Goal: Navigation & Orientation: Find specific page/section

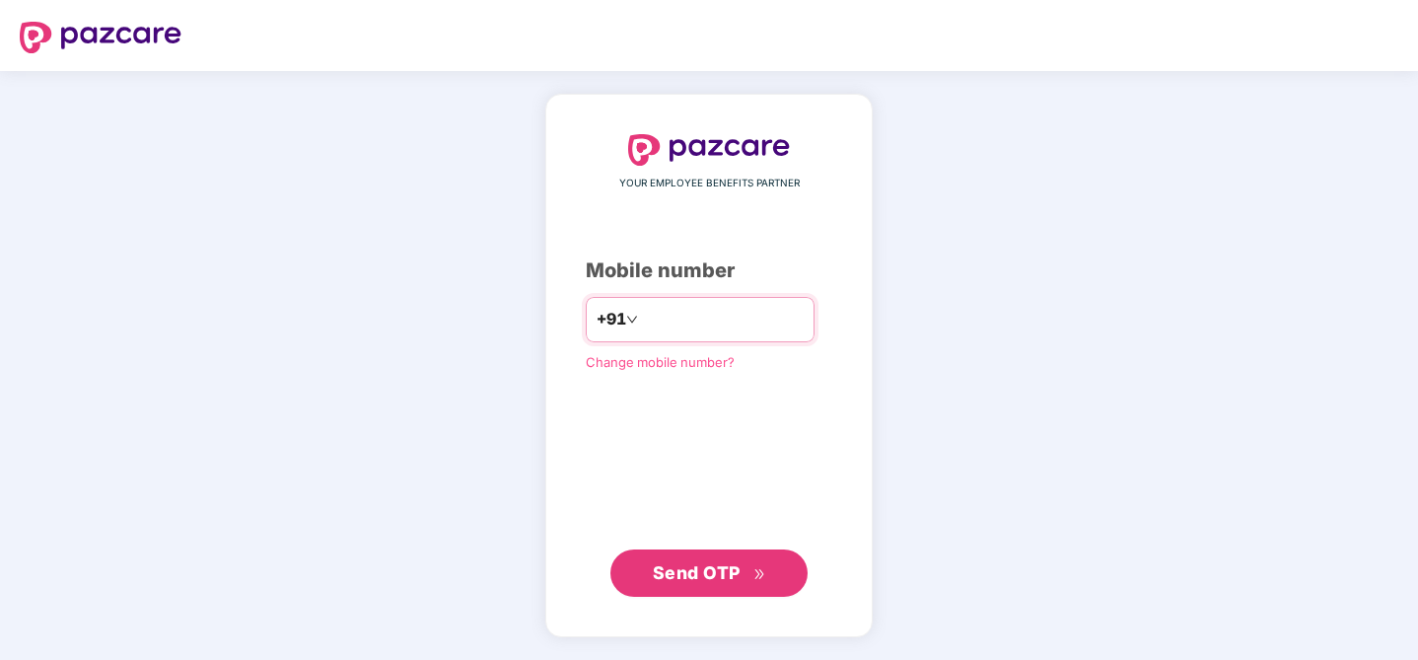
click at [730, 318] on input "number" at bounding box center [723, 320] width 162 height 32
type input "**********"
click at [742, 577] on span "Send OTP" at bounding box center [709, 573] width 113 height 28
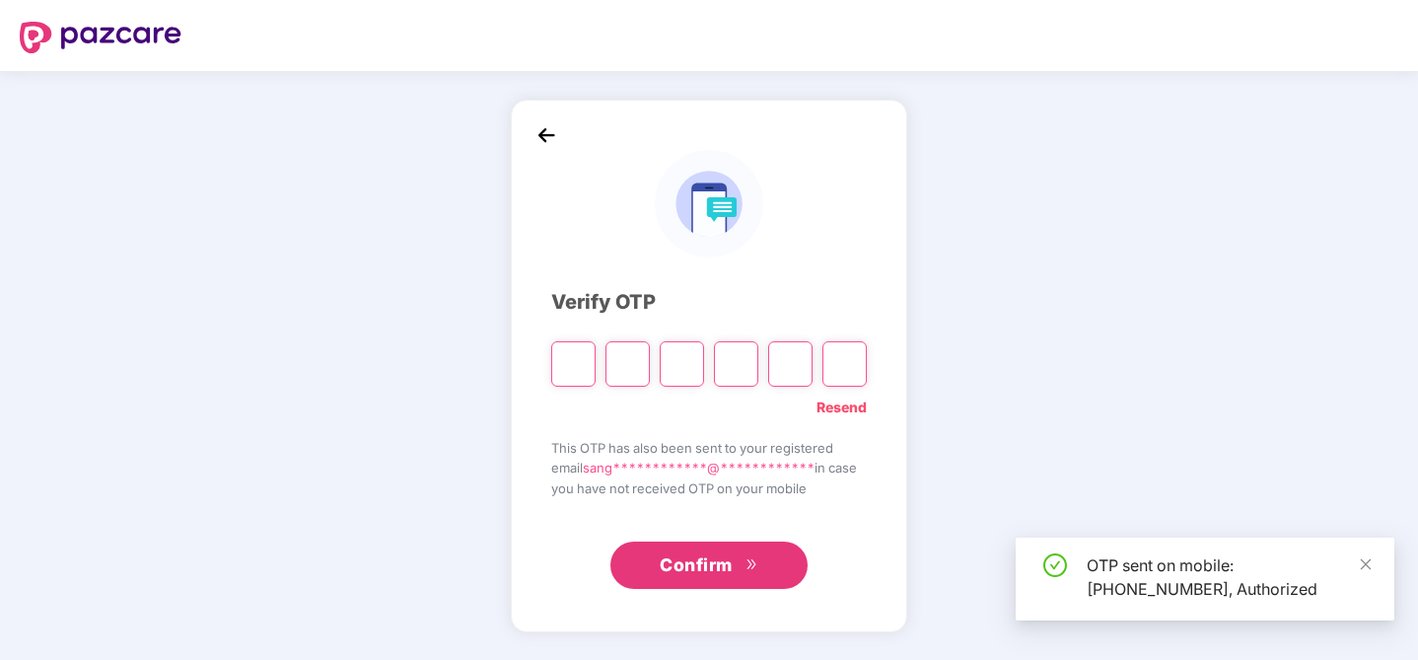
click at [565, 373] on input "Please enter verification code. Digit 1" at bounding box center [573, 363] width 44 height 45
type input "*"
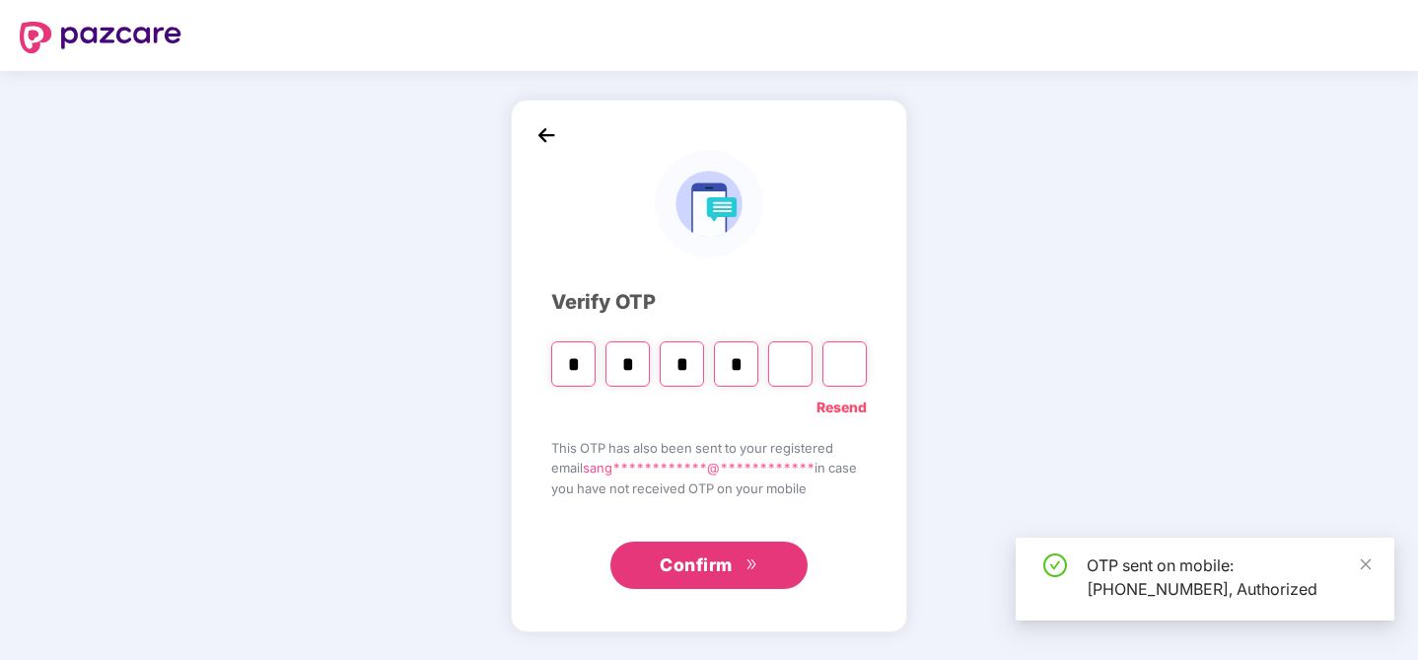
type input "*"
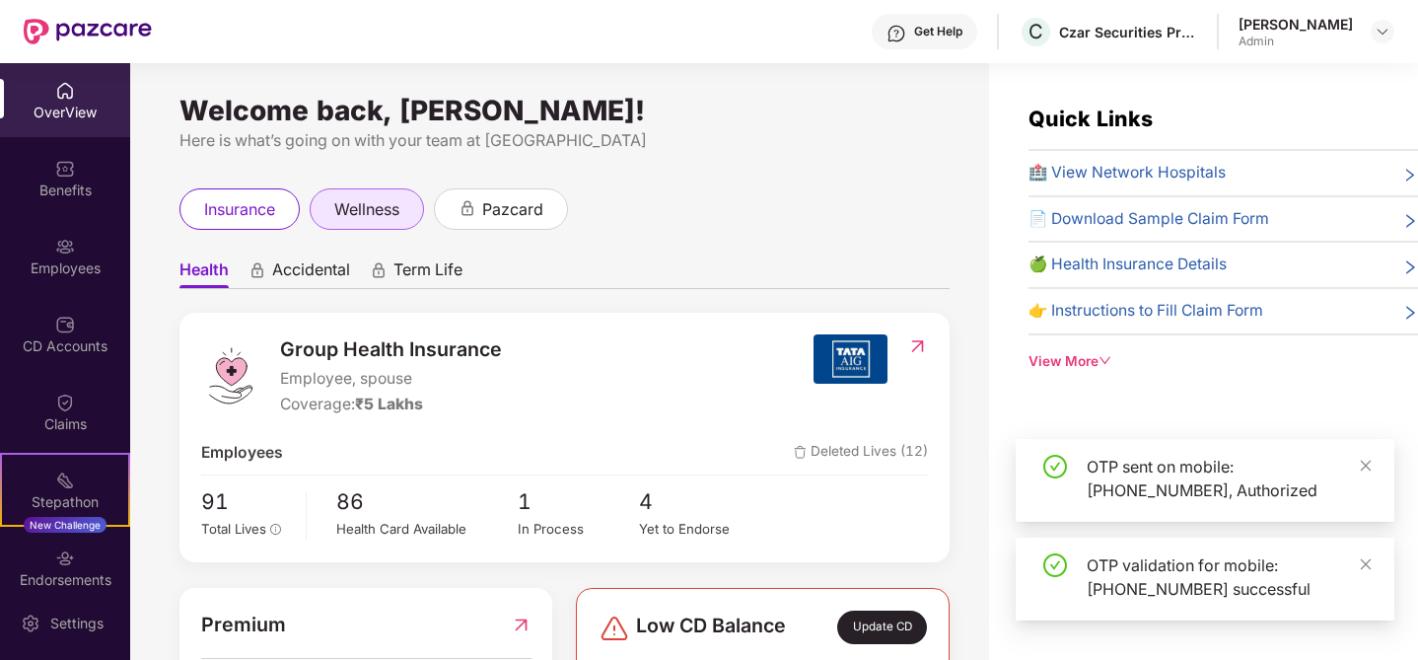
click at [388, 200] on span "wellness" at bounding box center [366, 209] width 65 height 25
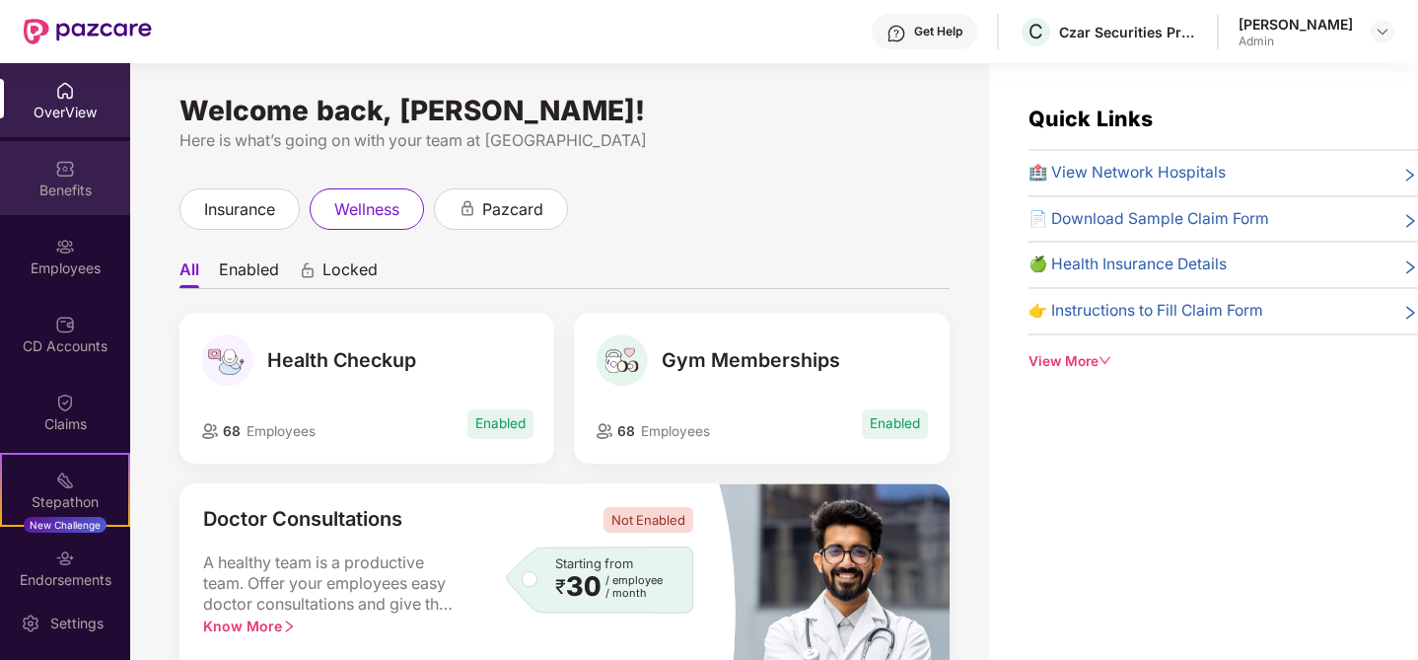
click at [65, 177] on div "Benefits" at bounding box center [65, 178] width 130 height 74
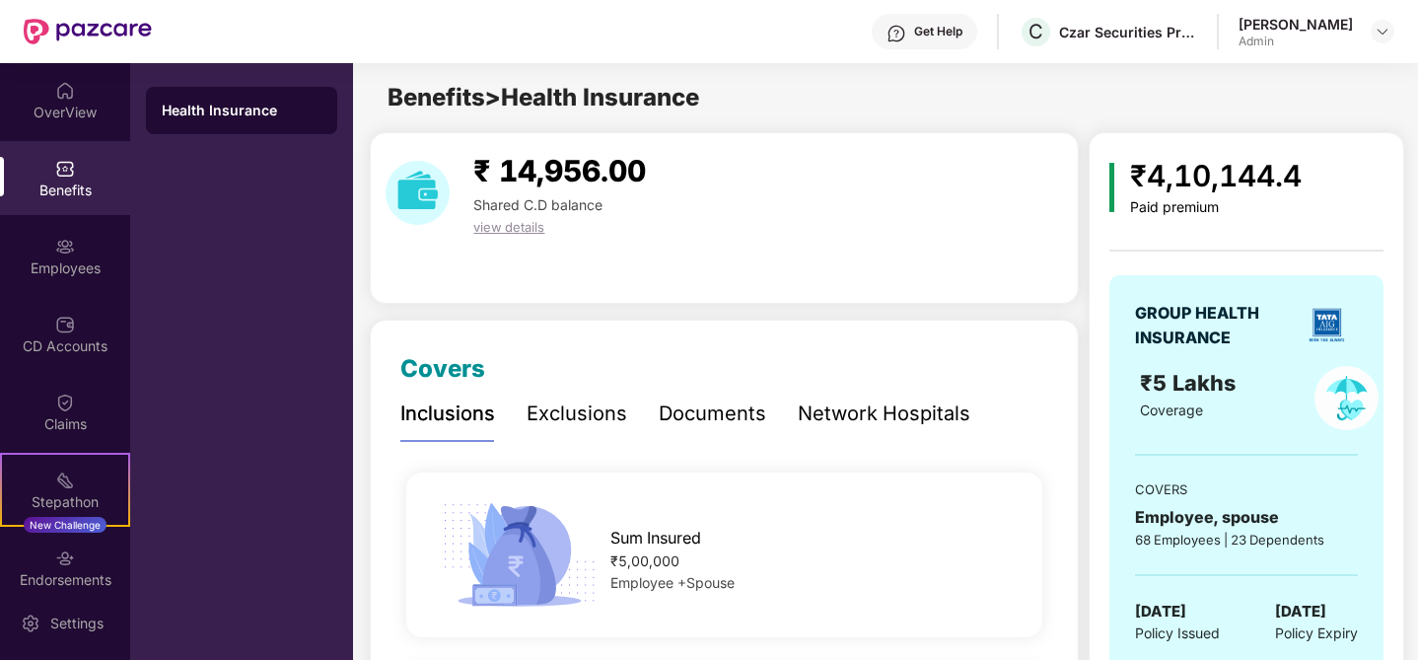
click at [1313, 26] on div "[PERSON_NAME]" at bounding box center [1295, 24] width 114 height 19
click at [1362, 27] on div "[PERSON_NAME] Admin" at bounding box center [1316, 32] width 156 height 35
click at [1375, 33] on img at bounding box center [1382, 32] width 16 height 16
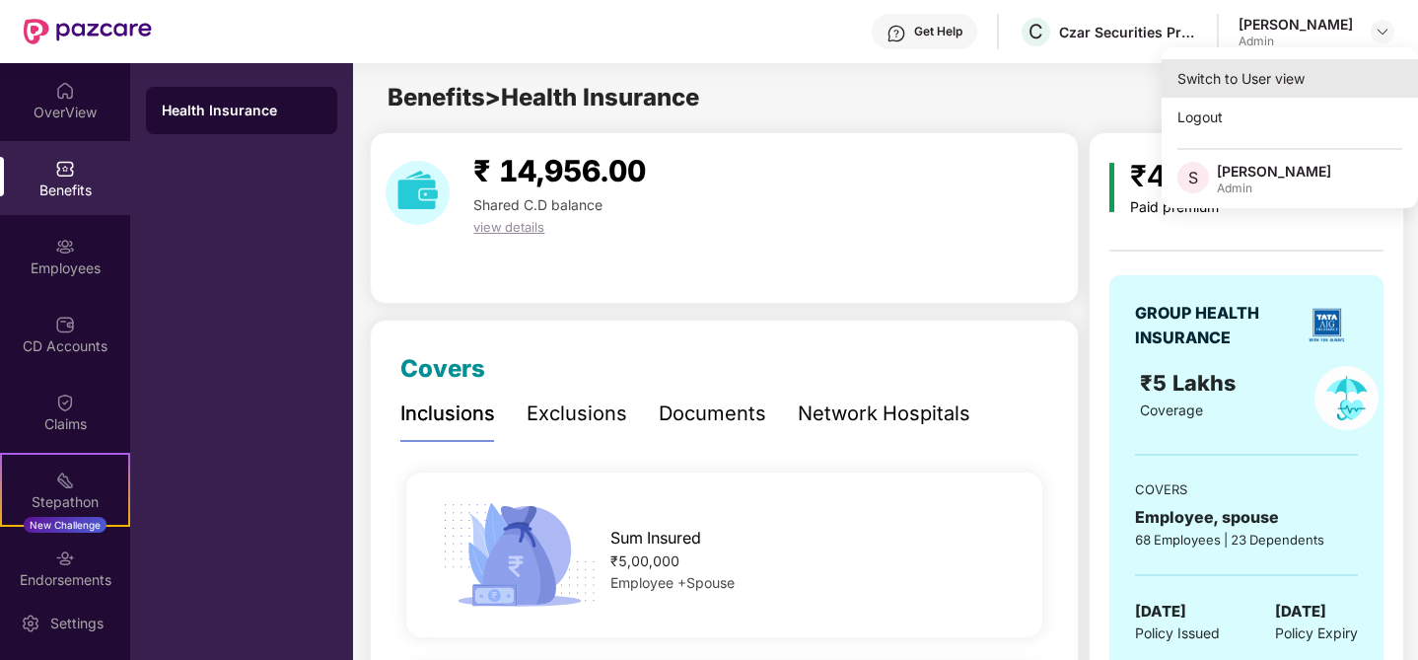
click at [1311, 89] on div "Switch to User view" at bounding box center [1289, 78] width 256 height 38
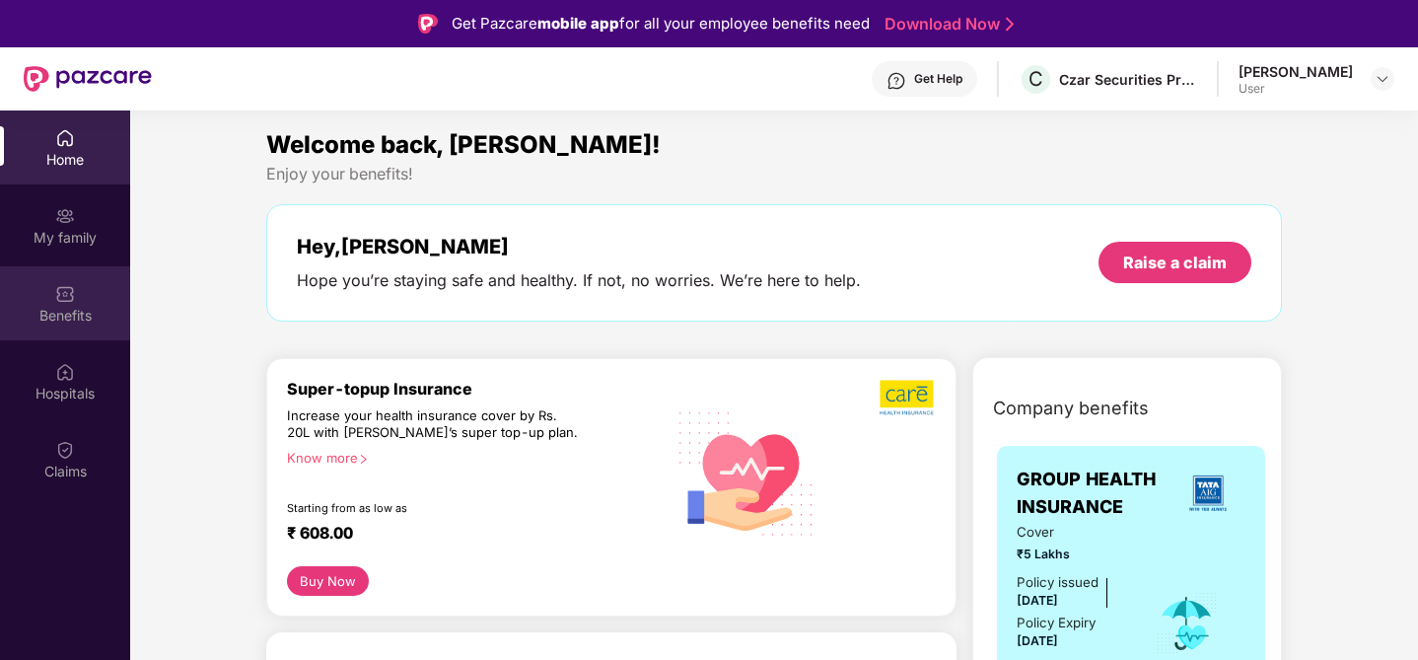
click at [51, 300] on div "Benefits" at bounding box center [65, 303] width 130 height 74
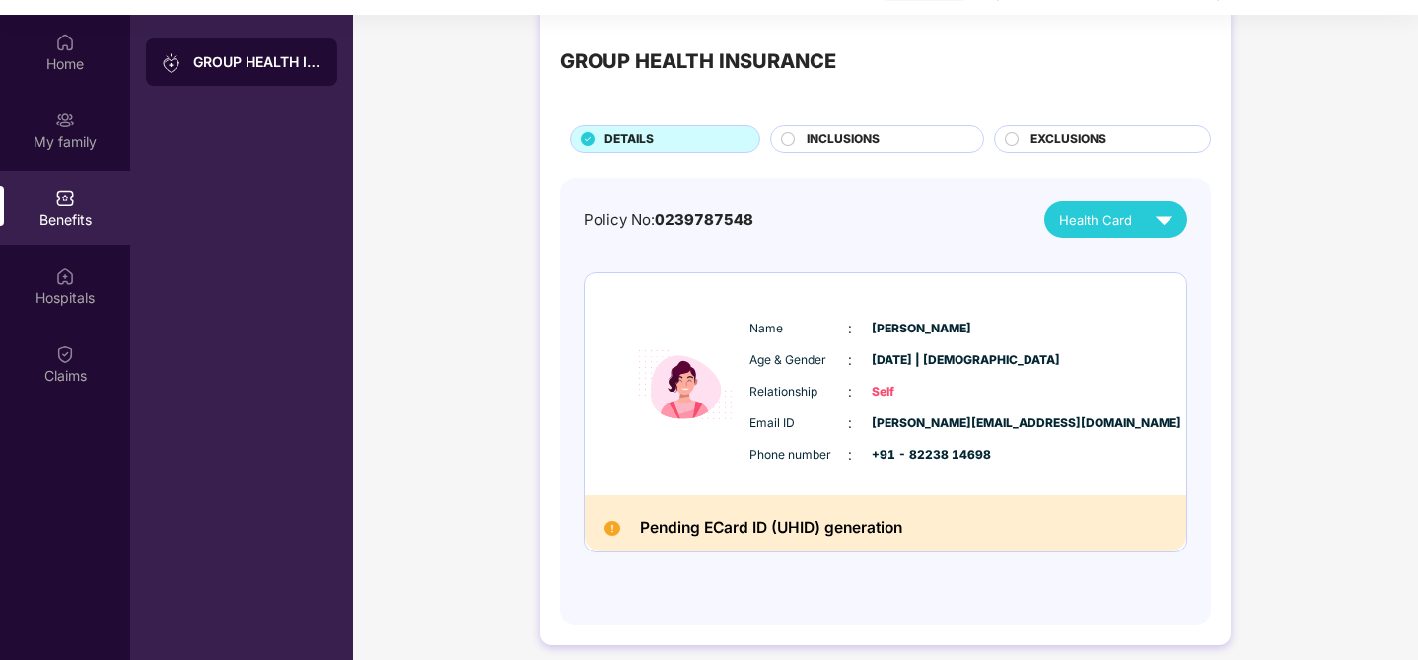
scroll to position [110, 0]
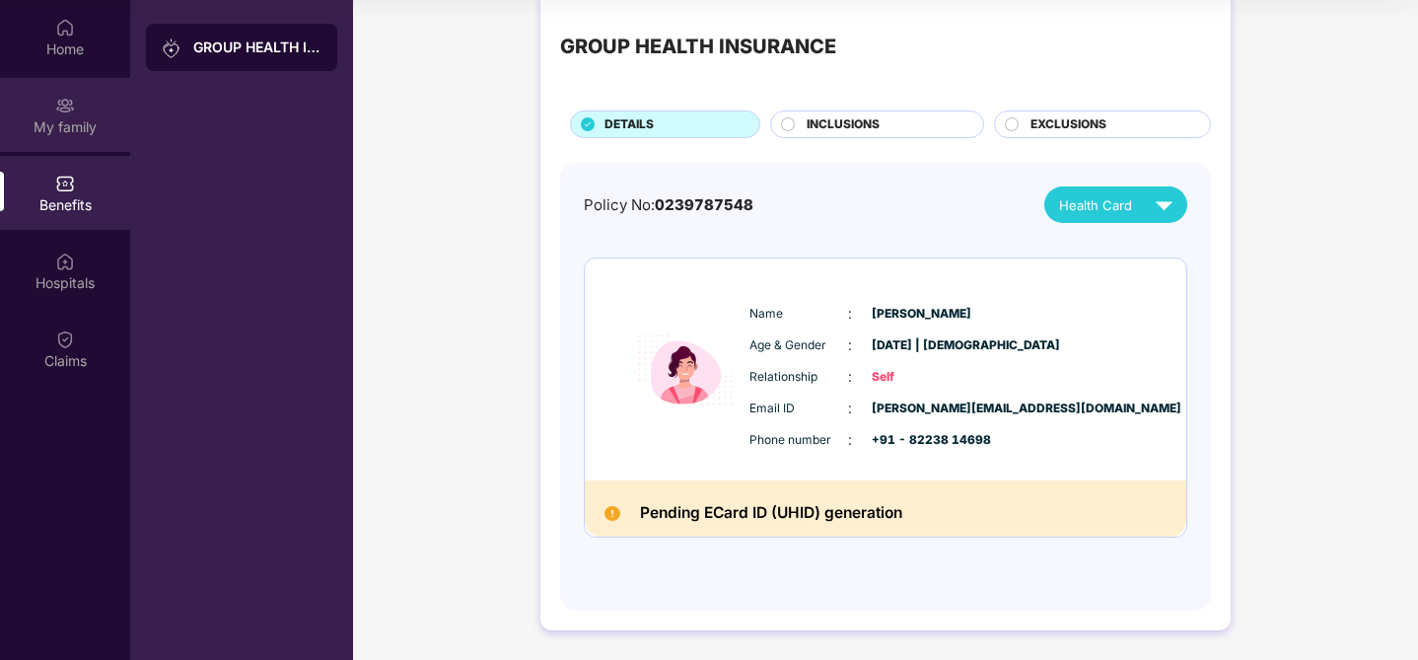
click at [88, 119] on div "My family" at bounding box center [65, 126] width 130 height 20
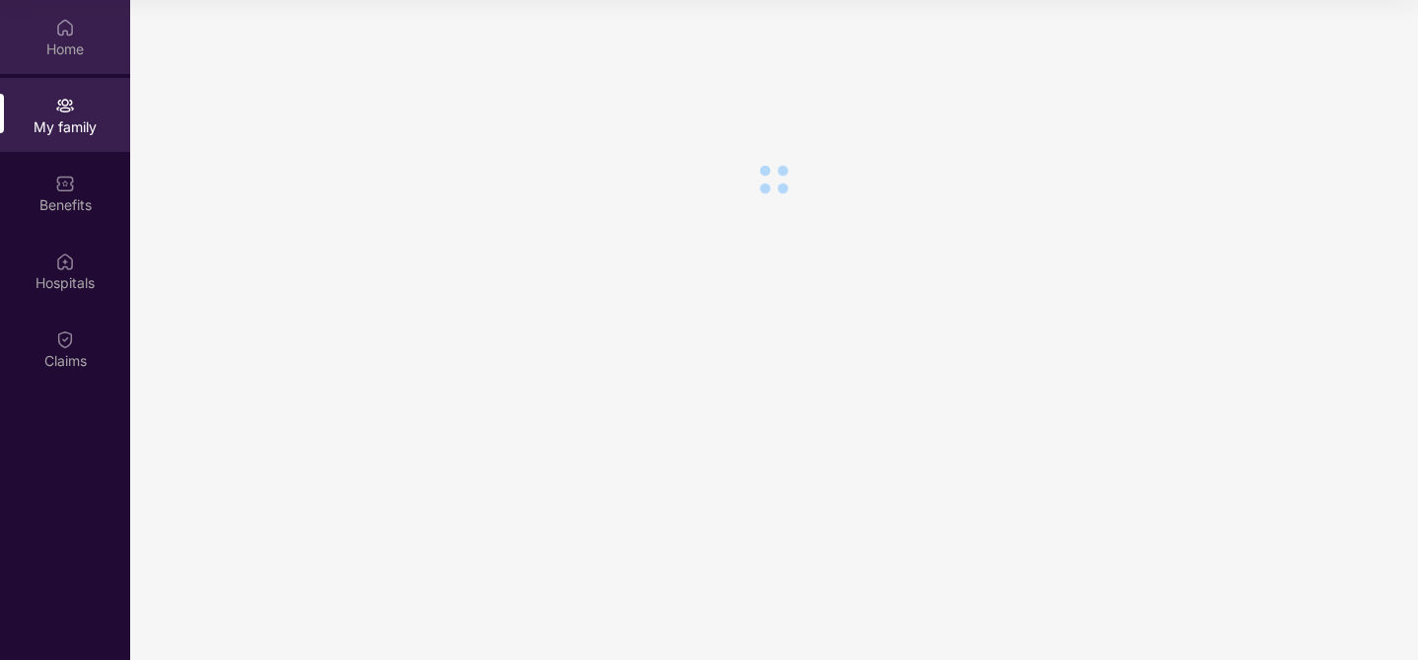
click at [68, 50] on div "Home" at bounding box center [65, 49] width 130 height 20
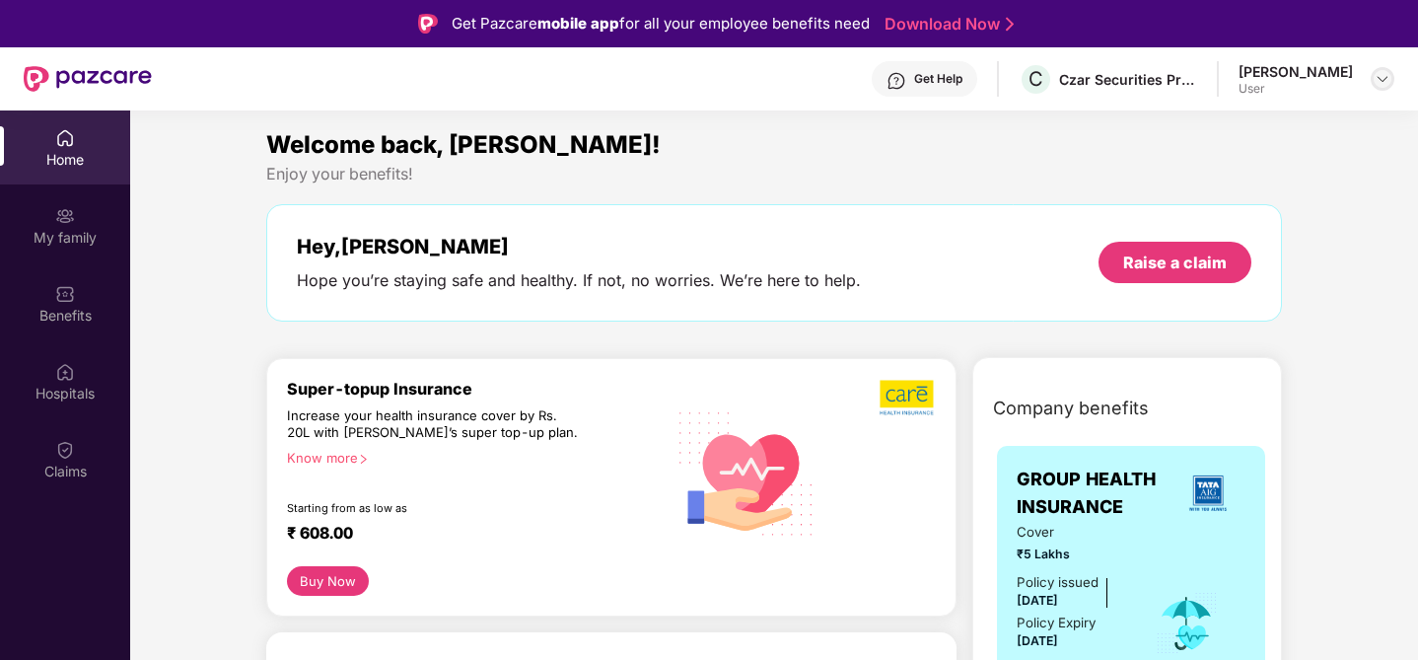
click at [1387, 74] on img at bounding box center [1382, 79] width 16 height 16
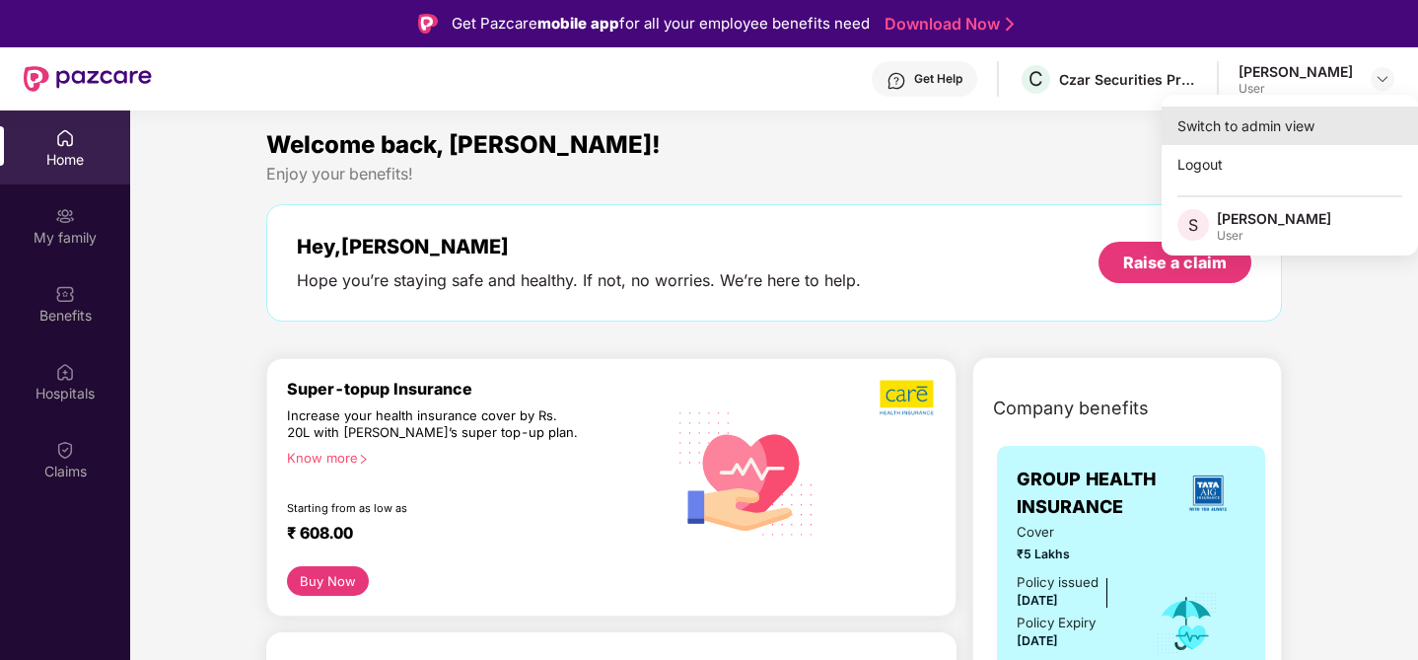
click at [1245, 131] on div "Switch to admin view" at bounding box center [1289, 125] width 256 height 38
